Goal: Transaction & Acquisition: Purchase product/service

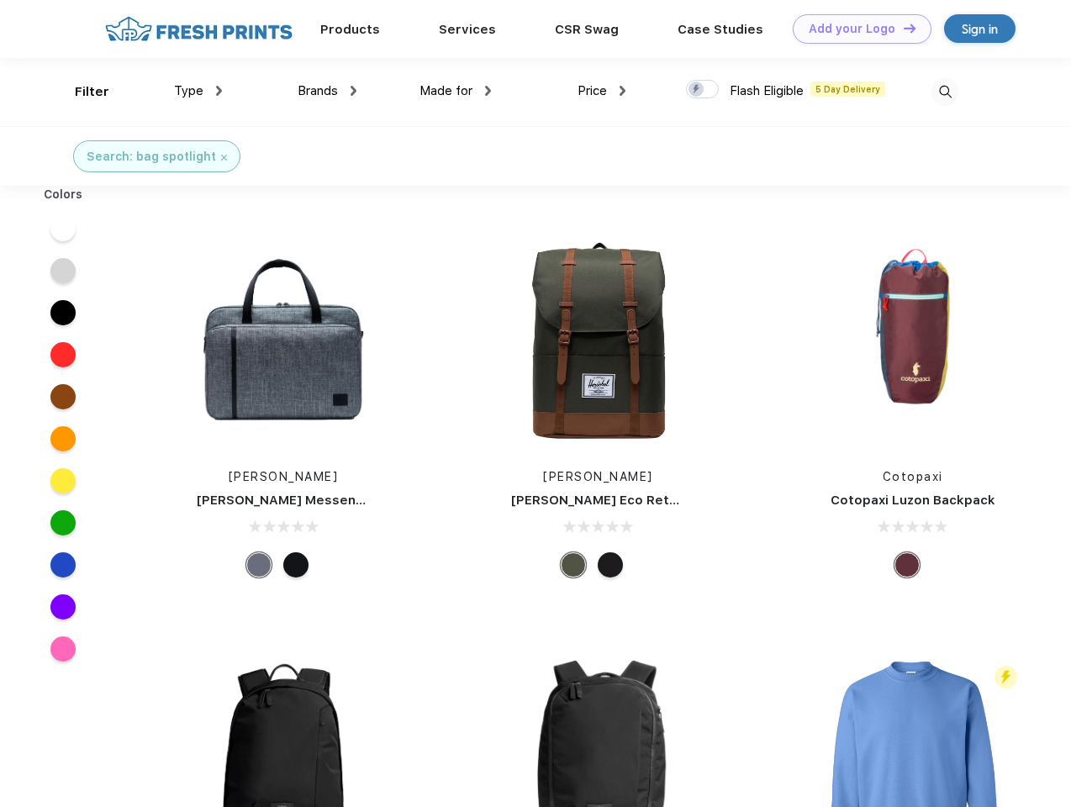
scroll to position [1, 0]
click at [856, 29] on link "Add your Logo Design Tool" at bounding box center [862, 28] width 139 height 29
click at [0, 0] on div "Design Tool" at bounding box center [0, 0] width 0 height 0
click at [902, 28] on link "Add your Logo Design Tool" at bounding box center [862, 28] width 139 height 29
click at [81, 92] on div "Filter" at bounding box center [92, 91] width 34 height 19
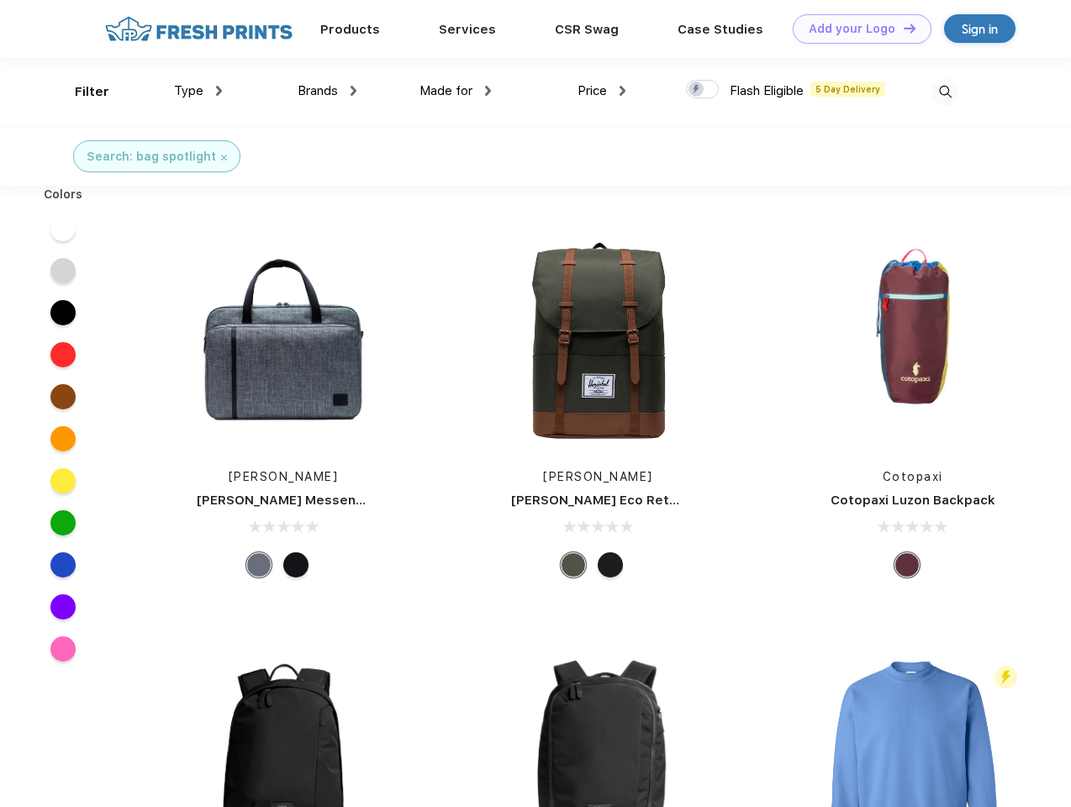
click at [198, 91] on span "Type" at bounding box center [188, 90] width 29 height 15
click at [327, 91] on span "Brands" at bounding box center [318, 90] width 40 height 15
click at [456, 91] on span "Made for" at bounding box center [445, 90] width 53 height 15
click at [602, 91] on span "Price" at bounding box center [592, 90] width 29 height 15
click at [703, 90] on div at bounding box center [702, 89] width 33 height 18
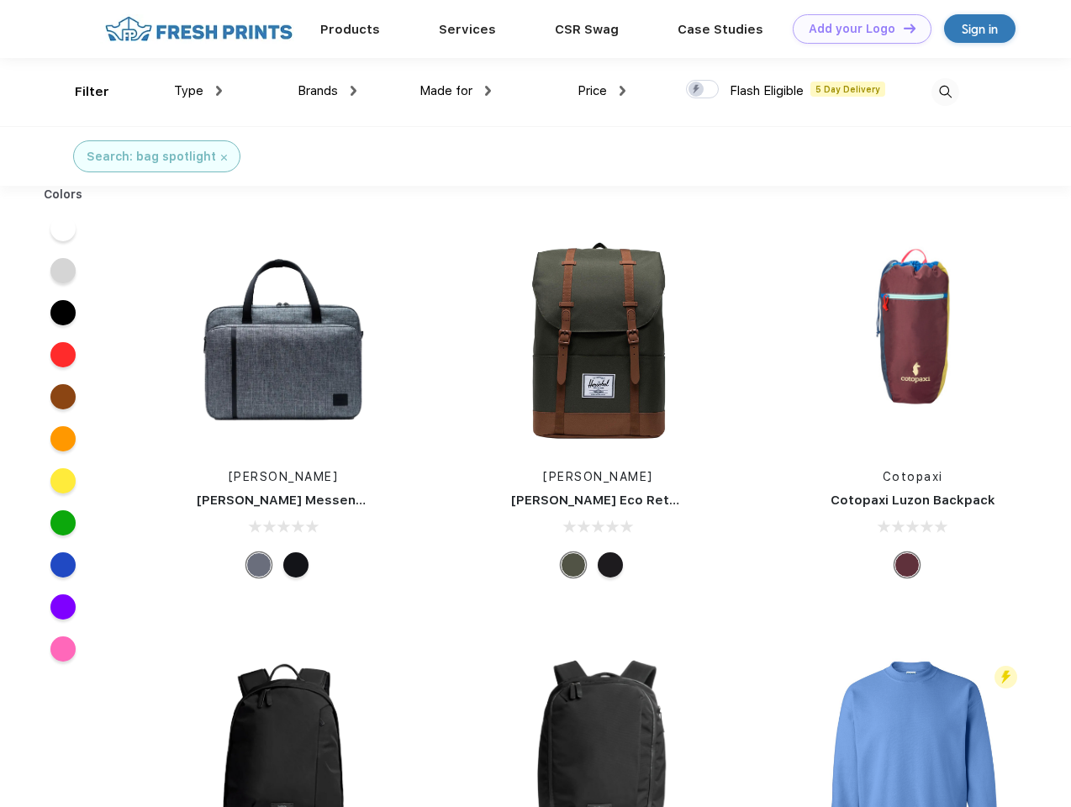
click at [697, 90] on input "checkbox" at bounding box center [691, 84] width 11 height 11
click at [945, 92] on img at bounding box center [945, 92] width 28 height 28
